Goal: Task Accomplishment & Management: Complete application form

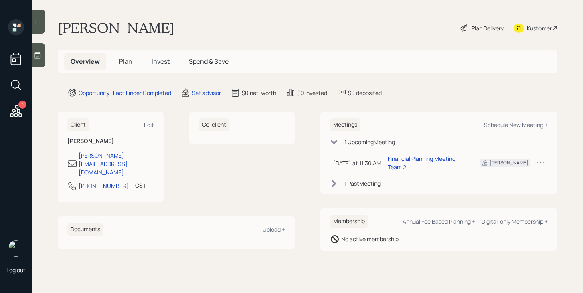
click at [129, 63] on span "Plan" at bounding box center [125, 61] width 13 height 9
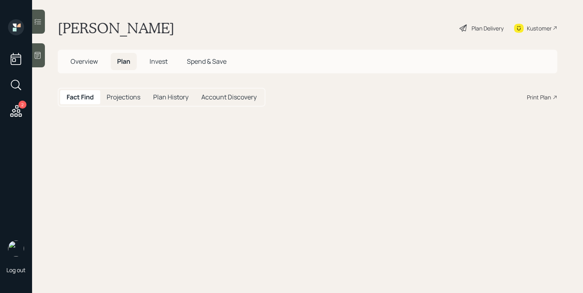
click at [129, 63] on span "Plan" at bounding box center [123, 61] width 13 height 9
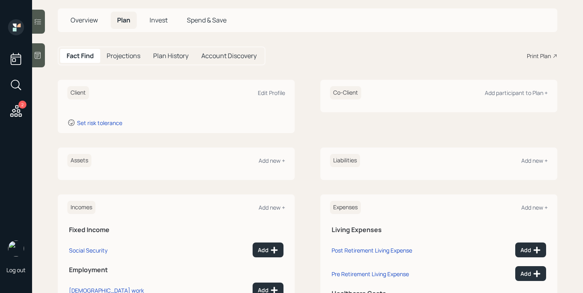
scroll to position [49, 0]
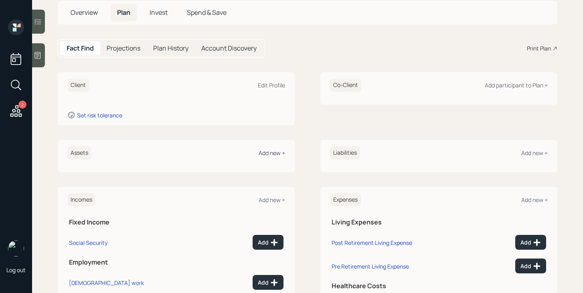
click at [268, 152] on div "Add new +" at bounding box center [272, 153] width 26 height 8
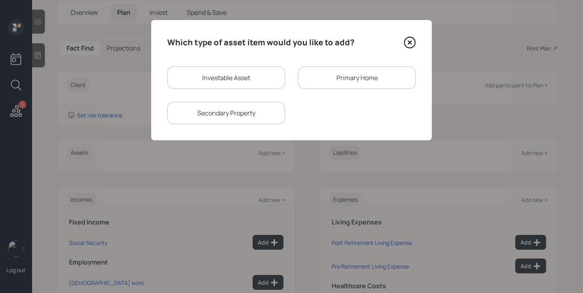
click at [225, 86] on div "Investable Asset" at bounding box center [226, 78] width 118 height 22
select select "taxable"
select select "balanced"
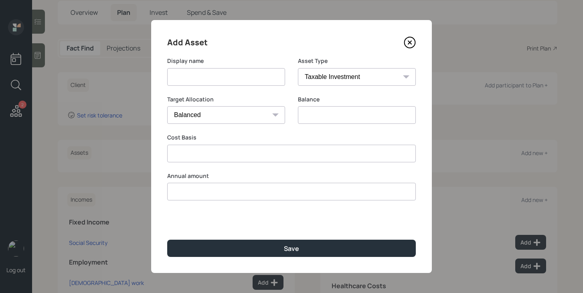
type input "$ 0"
type input "$"
type input "$ 0"
click at [223, 75] on input at bounding box center [226, 77] width 118 height 18
type input "Former 401k"
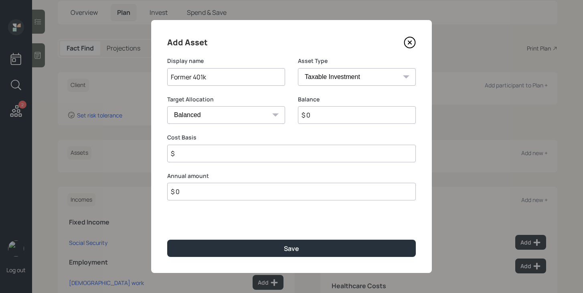
click at [340, 79] on select "SEP [PERSON_NAME] IRA 401(k) [PERSON_NAME] 401(k) 403(b) [PERSON_NAME] 403(b) 4…" at bounding box center [357, 77] width 118 height 18
select select "company_sponsored"
click at [298, 68] on select "SEP [PERSON_NAME] IRA 401(k) [PERSON_NAME] 401(k) 403(b) [PERSON_NAME] 403(b) 4…" at bounding box center [357, 77] width 118 height 18
click at [311, 117] on input "$ 0" at bounding box center [357, 115] width 118 height 18
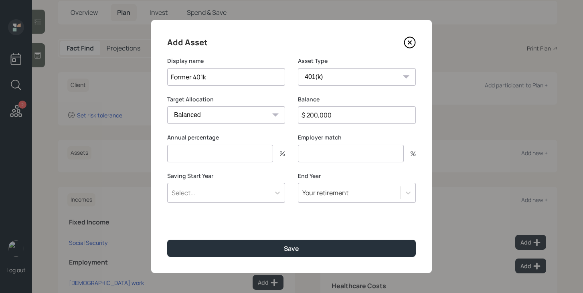
type input "$ 200,000"
click at [250, 150] on input "number" at bounding box center [220, 154] width 106 height 18
type input "0"
click at [324, 150] on input "number" at bounding box center [351, 154] width 106 height 18
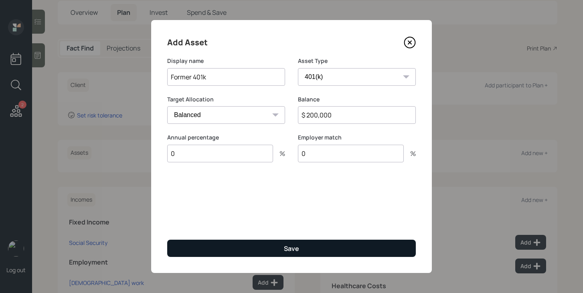
type input "0"
click at [294, 247] on div "Save" at bounding box center [291, 248] width 15 height 9
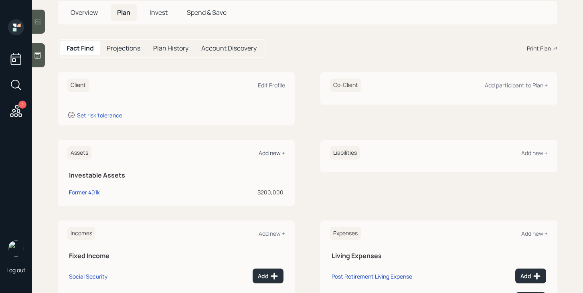
click at [268, 154] on div "Add new +" at bounding box center [272, 153] width 26 height 8
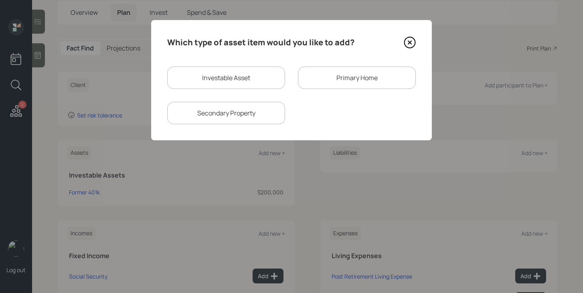
click at [229, 74] on div "Investable Asset" at bounding box center [226, 78] width 118 height 22
select select "taxable"
select select "balanced"
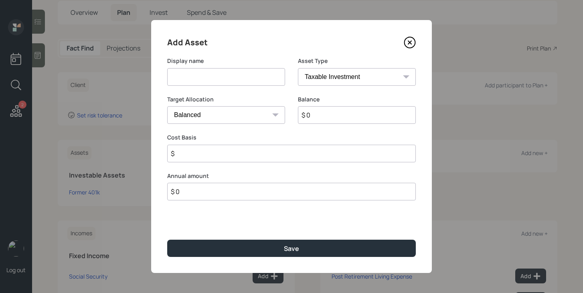
click at [222, 81] on input at bounding box center [226, 77] width 118 height 18
type input "Husbands Former 401k"
click at [335, 72] on select "SEP [PERSON_NAME] IRA 401(k) [PERSON_NAME] 401(k) 403(b) [PERSON_NAME] 403(b) 4…" at bounding box center [357, 77] width 118 height 18
select select "company_sponsored"
click at [298, 68] on select "SEP [PERSON_NAME] IRA 401(k) [PERSON_NAME] 401(k) 403(b) [PERSON_NAME] 403(b) 4…" at bounding box center [357, 77] width 118 height 18
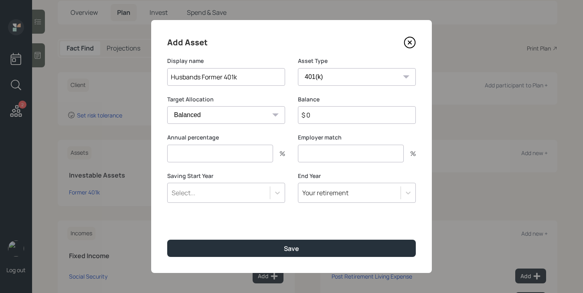
click at [325, 118] on input "$ 0" at bounding box center [357, 115] width 118 height 18
type input "$ 265,000"
click at [248, 154] on input "number" at bounding box center [220, 154] width 106 height 18
type input "0"
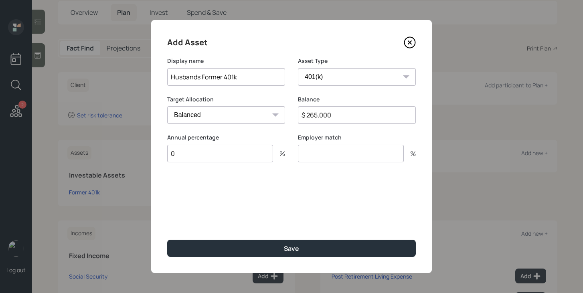
click at [321, 152] on input "number" at bounding box center [351, 154] width 106 height 18
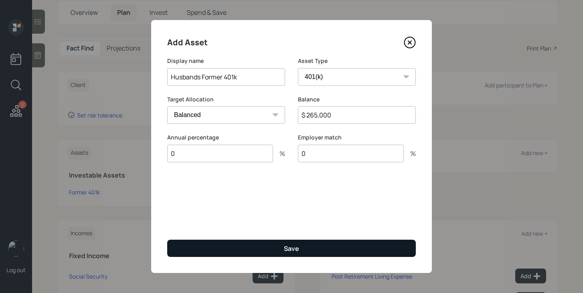
type input "0"
click at [273, 248] on button "Save" at bounding box center [291, 248] width 249 height 17
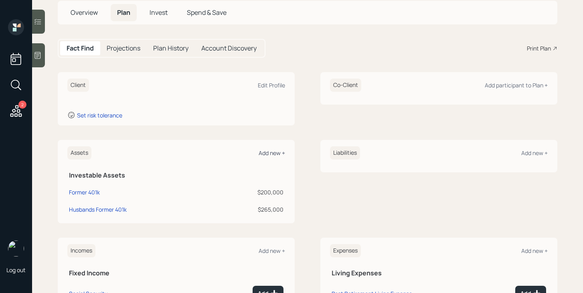
click at [276, 154] on div "Add new +" at bounding box center [272, 153] width 26 height 8
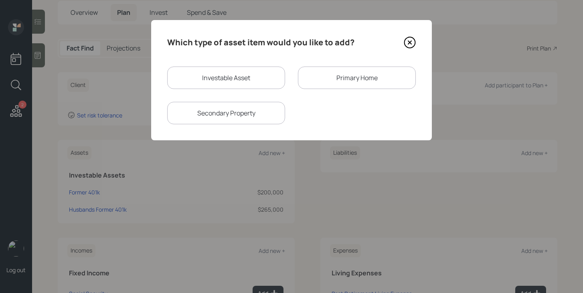
click at [237, 85] on div "Investable Asset" at bounding box center [226, 78] width 118 height 22
select select "taxable"
select select "balanced"
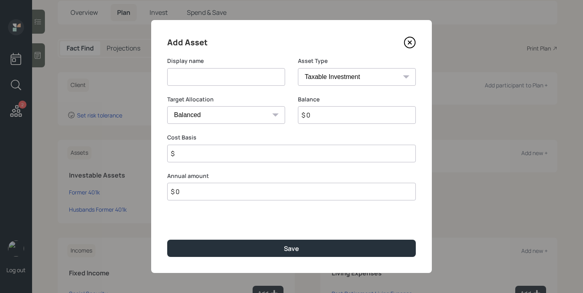
click at [224, 85] on input at bounding box center [226, 77] width 118 height 18
type input "Husband's Current 401k"
click at [336, 81] on select "SEP [PERSON_NAME] IRA 401(k) [PERSON_NAME] 401(k) 403(b) [PERSON_NAME] 403(b) 4…" at bounding box center [357, 77] width 118 height 18
select select "company_sponsored"
click at [298, 68] on select "SEP [PERSON_NAME] IRA 401(k) [PERSON_NAME] 401(k) 403(b) [PERSON_NAME] 403(b) 4…" at bounding box center [357, 77] width 118 height 18
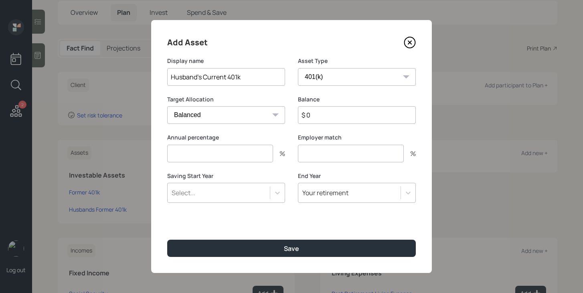
click at [262, 150] on input "number" at bounding box center [220, 154] width 106 height 18
type input "0"
click at [323, 158] on input "number" at bounding box center [351, 154] width 106 height 18
type input "0"
click at [331, 116] on input "$ 0" at bounding box center [357, 115] width 118 height 18
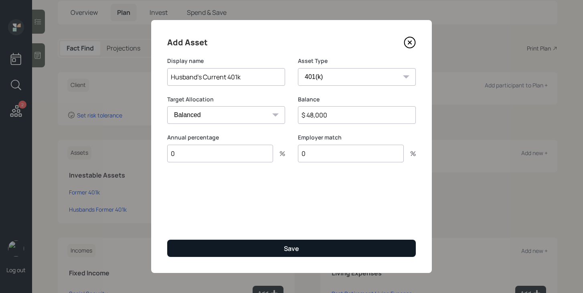
type input "$ 48,000"
click at [289, 249] on div "Save" at bounding box center [291, 248] width 15 height 9
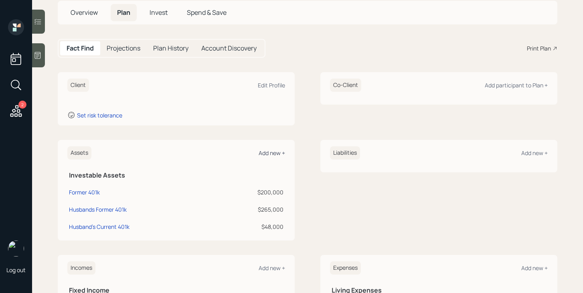
click at [273, 150] on div "Add new +" at bounding box center [272, 153] width 26 height 8
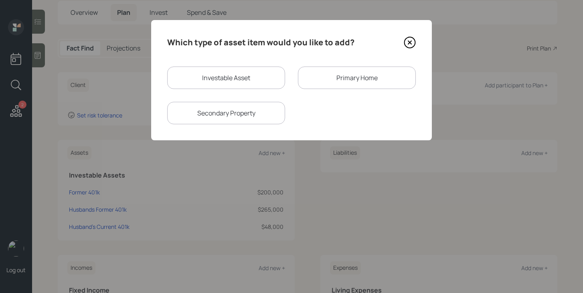
click at [234, 83] on div "Investable Asset" at bounding box center [226, 78] width 118 height 22
select select "taxable"
select select "balanced"
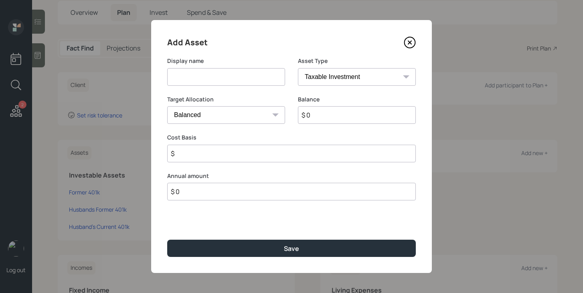
click at [234, 83] on input at bounding box center [226, 77] width 118 height 18
type input "Stocks"
click at [334, 80] on select "SEP [PERSON_NAME] IRA 401(k) [PERSON_NAME] 401(k) 403(b) [PERSON_NAME] 403(b) 4…" at bounding box center [357, 77] width 118 height 18
click at [298, 68] on select "SEP [PERSON_NAME] IRA 401(k) [PERSON_NAME] 401(k) 403(b) [PERSON_NAME] 403(b) 4…" at bounding box center [357, 77] width 118 height 18
click at [333, 110] on input "$ 0" at bounding box center [357, 115] width 118 height 18
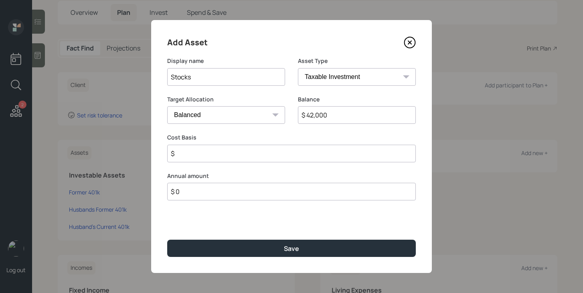
type input "$ 42,000"
click at [318, 147] on input "$" at bounding box center [291, 154] width 249 height 18
click at [316, 157] on input "$" at bounding box center [291, 154] width 249 height 18
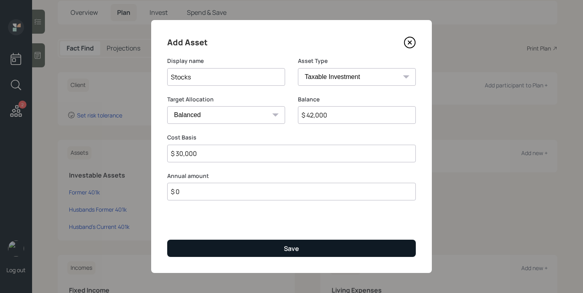
type input "$ 30,000"
click at [325, 251] on button "Save" at bounding box center [291, 248] width 249 height 17
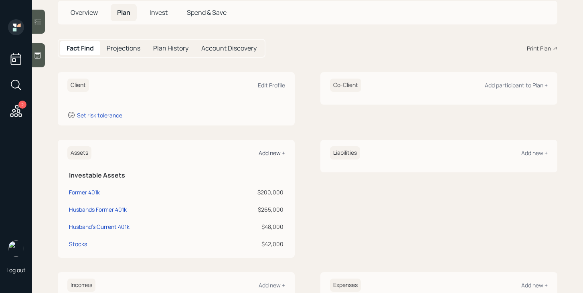
click at [281, 151] on div "Add new +" at bounding box center [272, 153] width 26 height 8
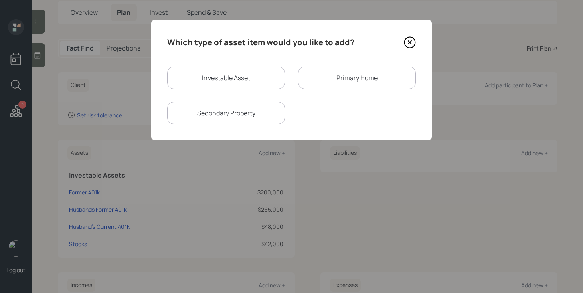
click at [232, 78] on div "Investable Asset" at bounding box center [226, 78] width 118 height 22
select select "taxable"
select select "balanced"
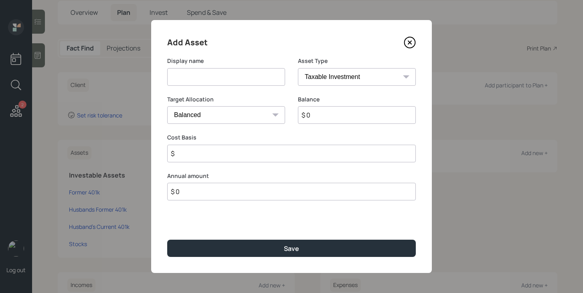
click at [232, 78] on input at bounding box center [226, 77] width 118 height 18
type input "Annuity"
click at [317, 112] on input "$ 0" at bounding box center [357, 115] width 118 height 18
type input "$ 40,000"
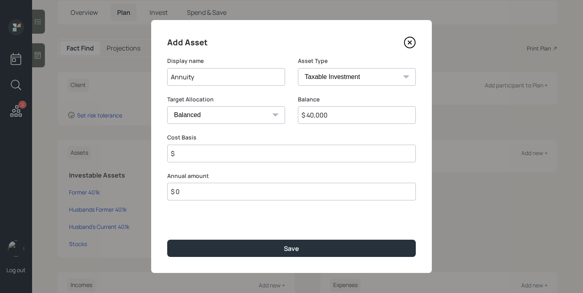
click at [302, 150] on input "$" at bounding box center [291, 154] width 249 height 18
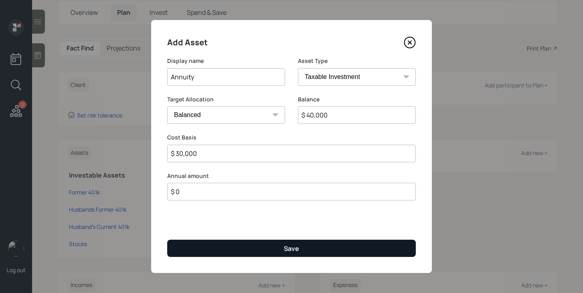
type input "$ 30,000"
click at [304, 247] on button "Save" at bounding box center [291, 248] width 249 height 17
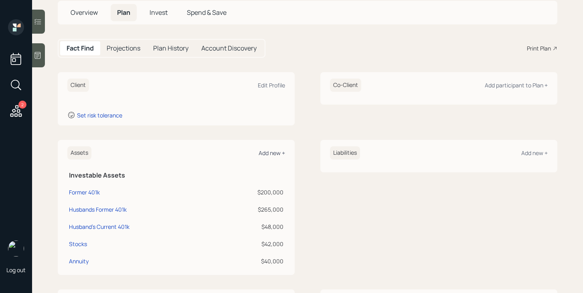
click at [279, 154] on div "Add new +" at bounding box center [272, 153] width 26 height 8
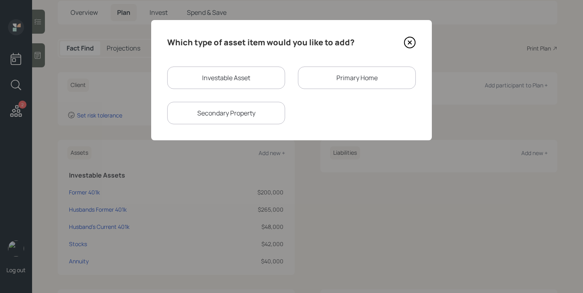
click at [239, 81] on div "Investable Asset" at bounding box center [226, 78] width 118 height 22
select select "taxable"
select select "balanced"
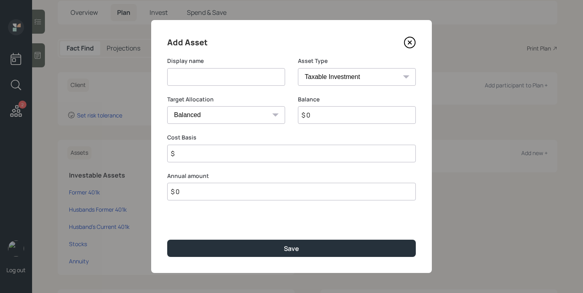
click at [239, 81] on input at bounding box center [226, 77] width 118 height 18
type input "Savings"
click at [351, 77] on select "SEP [PERSON_NAME] IRA 401(k) [PERSON_NAME] 401(k) 403(b) [PERSON_NAME] 403(b) 4…" at bounding box center [357, 77] width 118 height 18
select select "cash"
click at [298, 68] on select "SEP [PERSON_NAME] IRA 401(k) [PERSON_NAME] 401(k) 403(b) [PERSON_NAME] 403(b) 4…" at bounding box center [357, 77] width 118 height 18
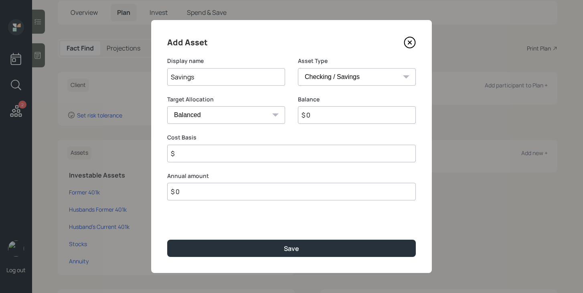
type input "$"
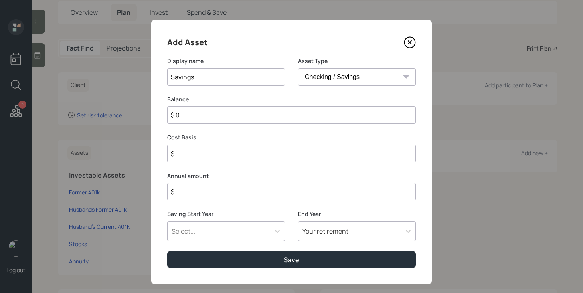
click at [314, 115] on input "$ 0" at bounding box center [291, 115] width 249 height 18
type input "$ 2"
type input "$ 20"
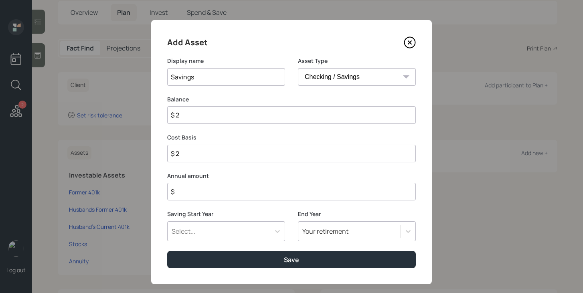
type input "$ 20"
type input "$ 200"
type input "$ 2,000"
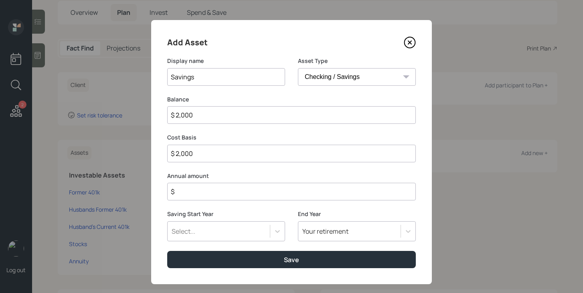
click at [300, 199] on input "$" at bounding box center [291, 192] width 249 height 18
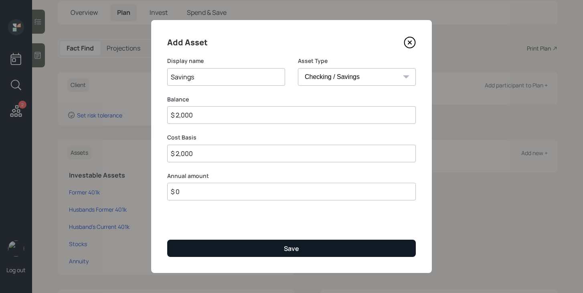
type input "$ 0"
click at [298, 247] on div "Save" at bounding box center [291, 248] width 15 height 9
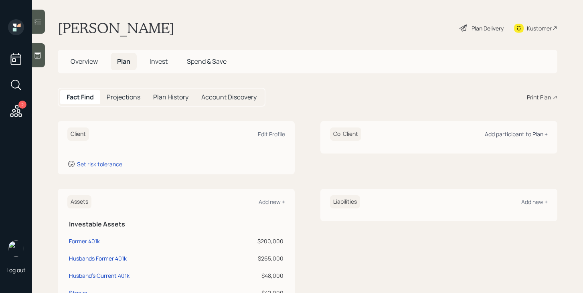
click at [502, 135] on div "Add participant to Plan +" at bounding box center [516, 134] width 63 height 8
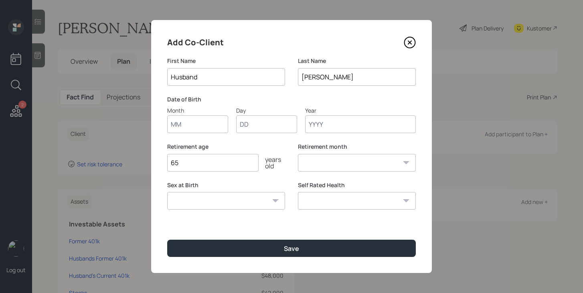
type input "Husband"
click at [213, 121] on input "Month" at bounding box center [197, 124] width 61 height 18
type input "01"
type input "1968"
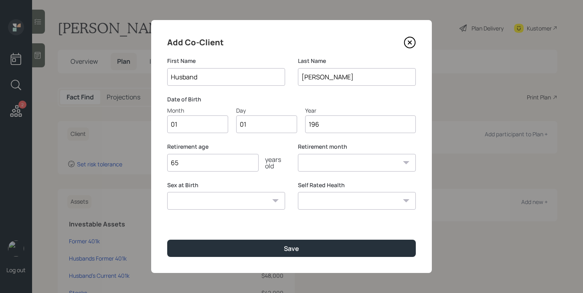
select select "1"
type input "1968"
click at [232, 202] on select "[DEMOGRAPHIC_DATA] [DEMOGRAPHIC_DATA] Other / Prefer not to say" at bounding box center [226, 201] width 118 height 18
select select "[DEMOGRAPHIC_DATA]"
click at [167, 192] on select "[DEMOGRAPHIC_DATA] [DEMOGRAPHIC_DATA] Other / Prefer not to say" at bounding box center [226, 201] width 118 height 18
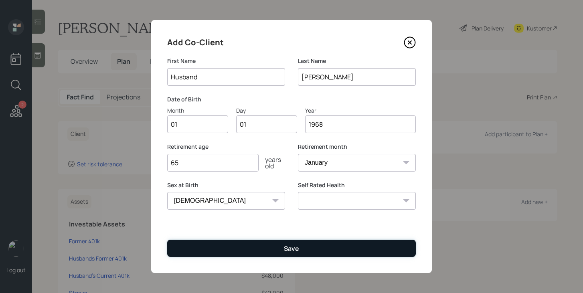
click at [232, 253] on button "Save" at bounding box center [291, 248] width 249 height 17
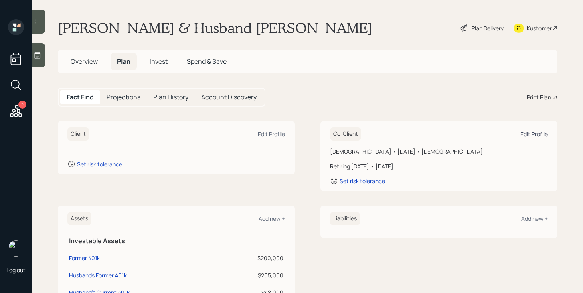
click at [527, 135] on div "Edit Profile" at bounding box center [533, 134] width 27 height 8
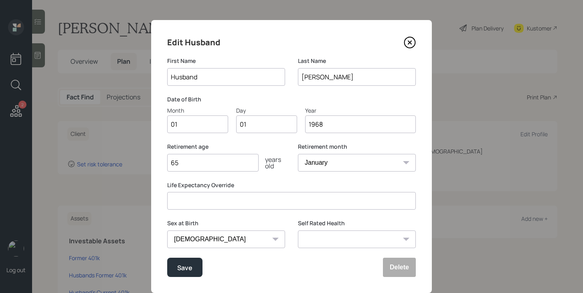
click at [333, 130] on input "1968" at bounding box center [360, 124] width 111 height 18
type input "1970"
click at [180, 262] on button "Save" at bounding box center [184, 267] width 35 height 19
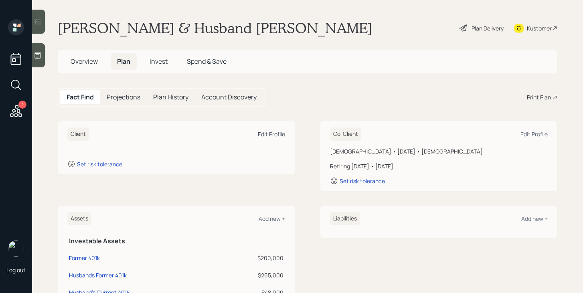
click at [277, 133] on div "Edit Profile" at bounding box center [271, 134] width 27 height 8
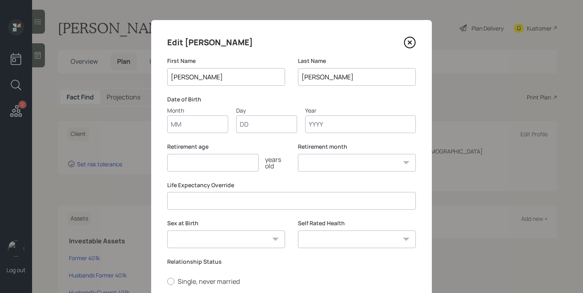
click at [197, 126] on input "Month" at bounding box center [197, 124] width 61 height 18
type input "01"
type input "1970"
select select "1"
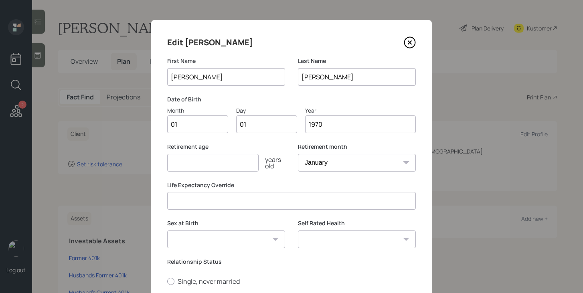
type input "1970"
click at [180, 168] on input "number" at bounding box center [212, 163] width 91 height 18
type input "65"
click at [204, 239] on select "[DEMOGRAPHIC_DATA] [DEMOGRAPHIC_DATA] Other / Prefer not to say" at bounding box center [226, 239] width 118 height 18
select select "[DEMOGRAPHIC_DATA]"
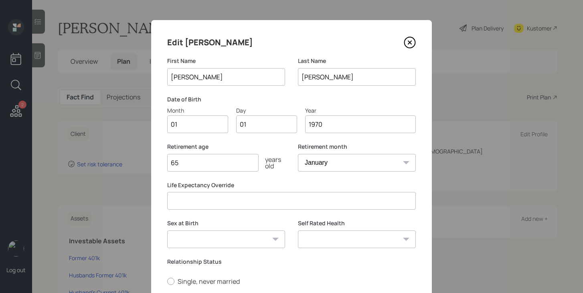
click at [167, 230] on select "[DEMOGRAPHIC_DATA] [DEMOGRAPHIC_DATA] Other / Prefer not to say" at bounding box center [226, 239] width 118 height 18
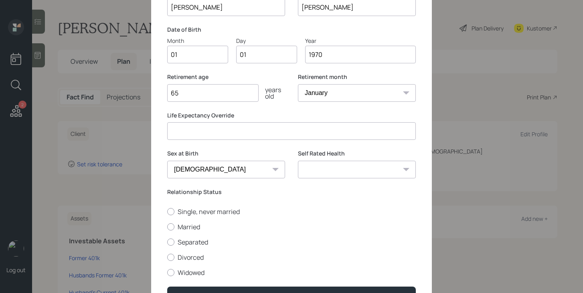
scroll to position [97, 0]
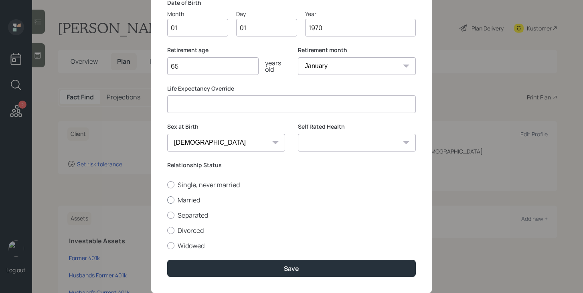
click at [194, 201] on label "Married" at bounding box center [291, 200] width 249 height 9
click at [167, 200] on input "Married" at bounding box center [167, 200] width 0 height 0
radio input "true"
click at [226, 278] on div "Edit [PERSON_NAME] First Name [PERSON_NAME] Last Name [PERSON_NAME] Date of Bir…" at bounding box center [291, 108] width 281 height 370
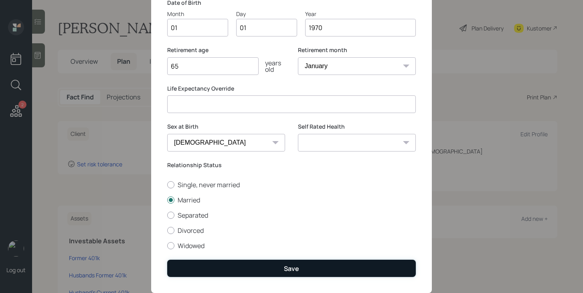
click at [227, 272] on button "Save" at bounding box center [291, 268] width 249 height 17
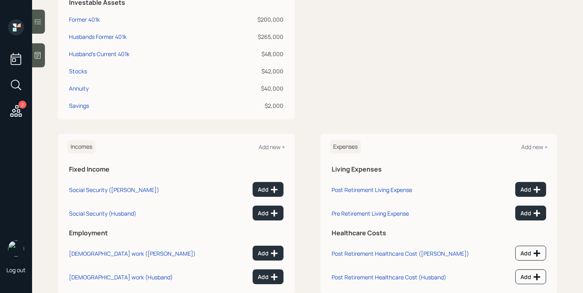
scroll to position [231, 0]
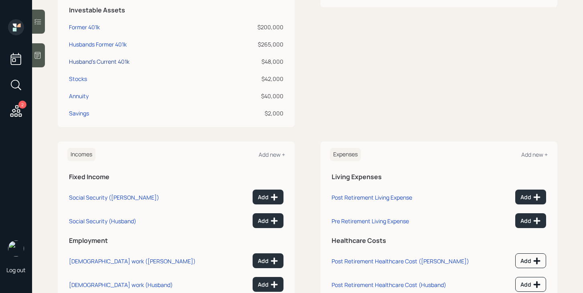
click at [119, 61] on div "Husband's Current 401k" at bounding box center [99, 61] width 61 height 8
select select "company_sponsored"
select select "balanced"
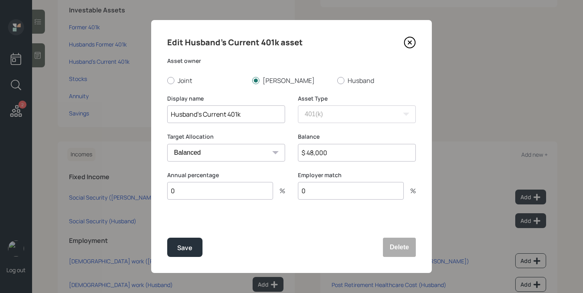
click at [340, 75] on div "Asset owner Joint [PERSON_NAME]" at bounding box center [291, 71] width 249 height 28
click at [342, 79] on div at bounding box center [340, 80] width 7 height 7
click at [337, 80] on input "Husband" at bounding box center [337, 80] width 0 height 0
radio input "true"
click at [195, 245] on button "Save" at bounding box center [184, 247] width 35 height 19
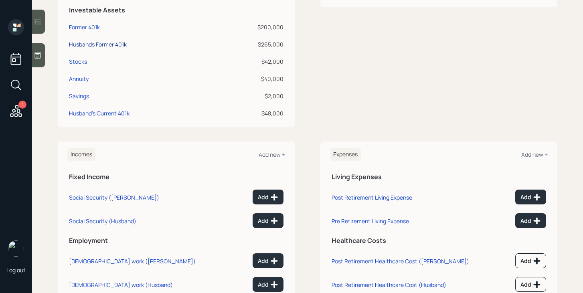
click at [117, 45] on div "Husbands Former 401k" at bounding box center [98, 44] width 58 height 8
select select "company_sponsored"
select select "balanced"
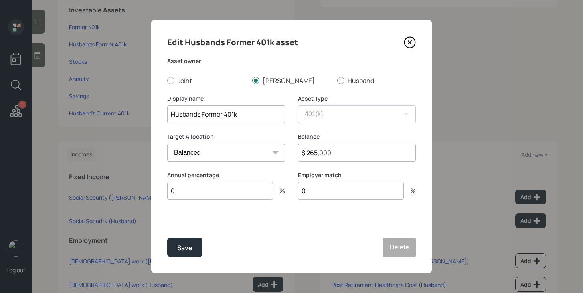
click at [341, 77] on div at bounding box center [340, 80] width 7 height 7
click at [337, 80] on input "Husband" at bounding box center [337, 80] width 0 height 0
radio input "true"
click at [181, 242] on button "Save" at bounding box center [184, 247] width 35 height 19
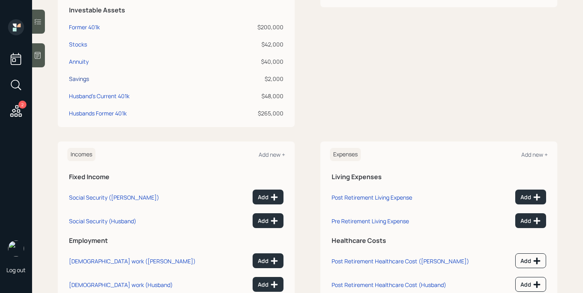
click at [78, 78] on div "Savings" at bounding box center [79, 79] width 20 height 8
select select "cash"
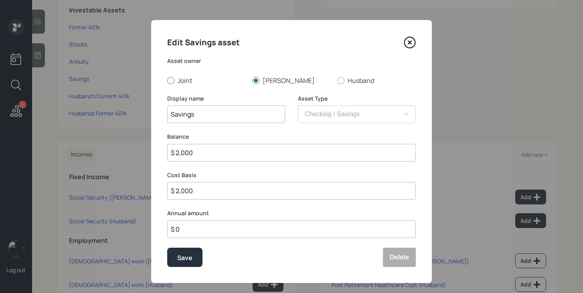
click at [173, 81] on div at bounding box center [170, 80] width 7 height 7
click at [167, 81] on input "Joint" at bounding box center [167, 80] width 0 height 0
radio input "true"
click at [182, 263] on button "Save" at bounding box center [184, 257] width 35 height 19
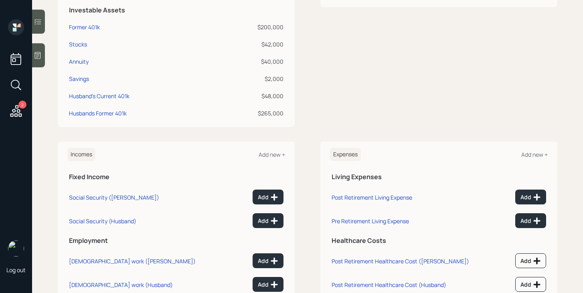
scroll to position [259, 0]
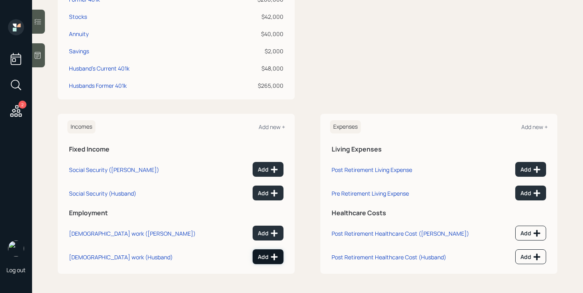
click at [270, 255] on icon at bounding box center [274, 257] width 8 height 8
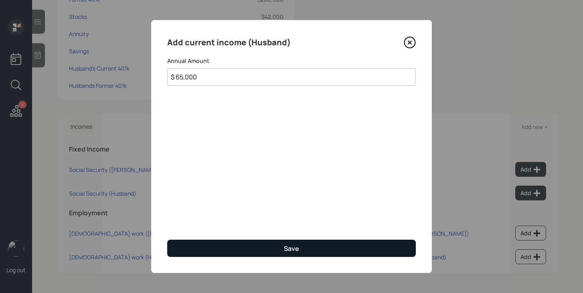
type input "$ 65,000"
click at [306, 245] on button "Save" at bounding box center [291, 248] width 249 height 17
